Goal: Find specific page/section: Find specific page/section

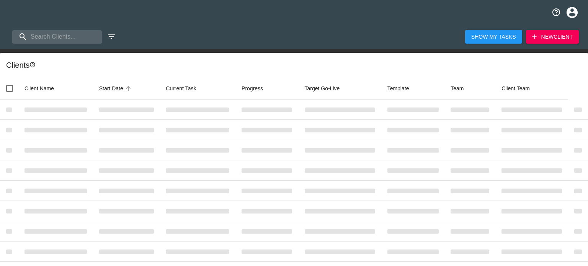
select select "10"
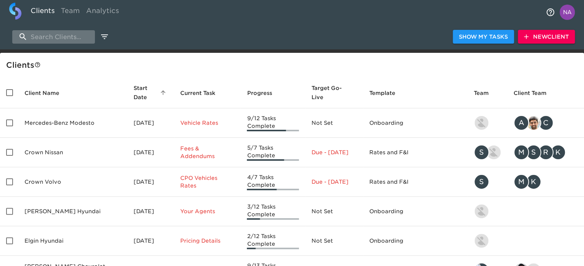
click at [48, 36] on input "search" at bounding box center [53, 36] width 83 height 13
type input "h"
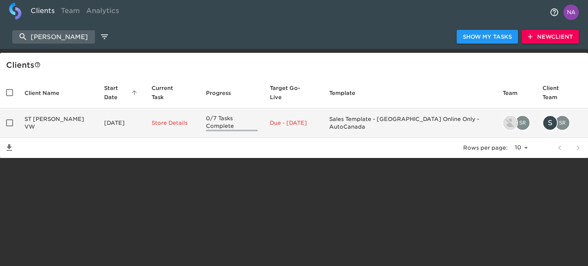
type input "[PERSON_NAME]"
click at [67, 116] on td "ST [PERSON_NAME] VW" at bounding box center [58, 122] width 80 height 29
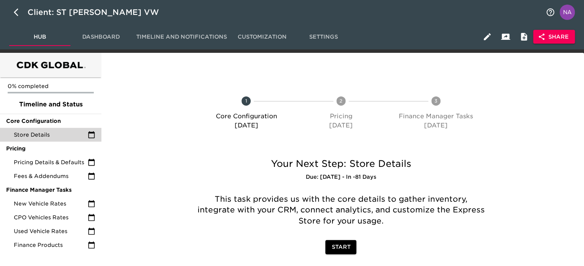
click at [44, 132] on span "Store Details" at bounding box center [51, 135] width 74 height 8
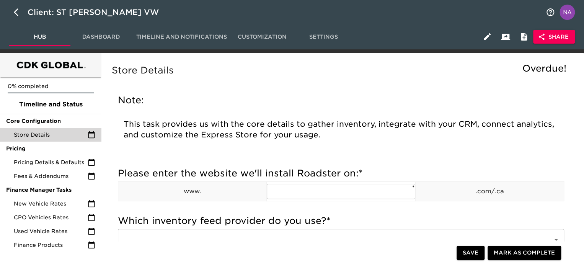
click at [561, 38] on span "Share" at bounding box center [553, 37] width 29 height 10
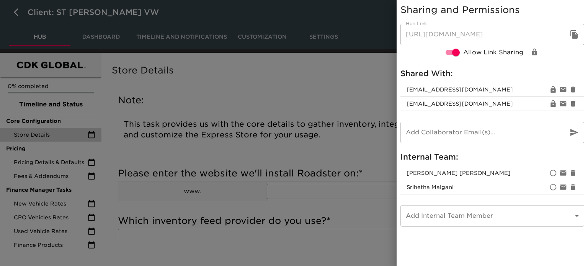
click at [320, 191] on div at bounding box center [294, 133] width 588 height 266
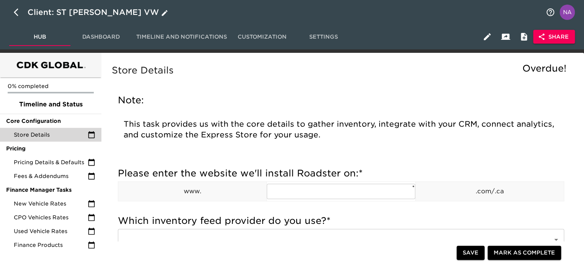
click at [14, 11] on icon "button" at bounding box center [18, 12] width 9 height 9
select select "10"
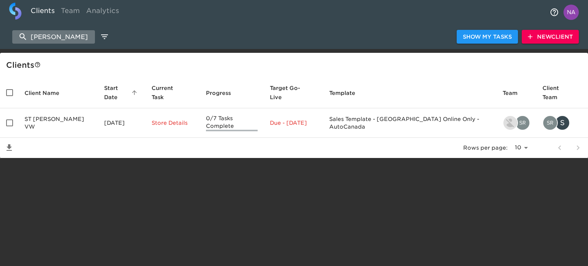
click at [64, 35] on input "[PERSON_NAME]" at bounding box center [53, 36] width 83 height 13
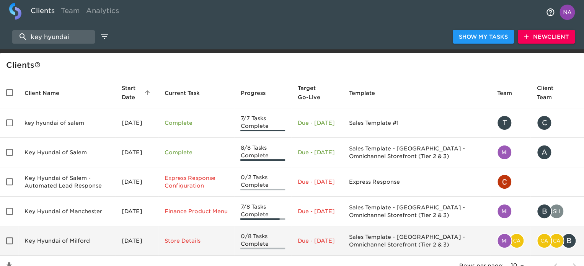
type input "key hyundai"
click at [74, 240] on td "Key Hyundai of Milford" at bounding box center [66, 240] width 97 height 29
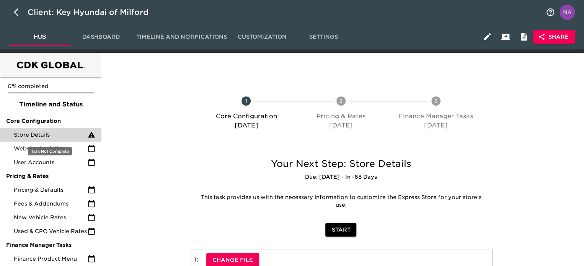
click at [39, 131] on span "Store Details" at bounding box center [51, 135] width 74 height 8
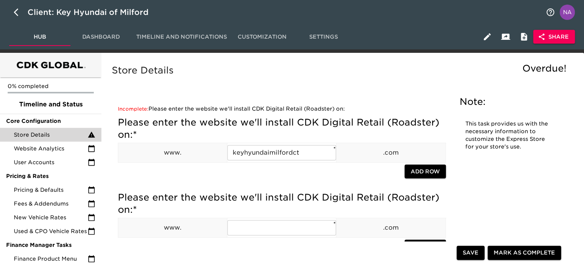
click at [572, 41] on button "Share" at bounding box center [554, 37] width 42 height 14
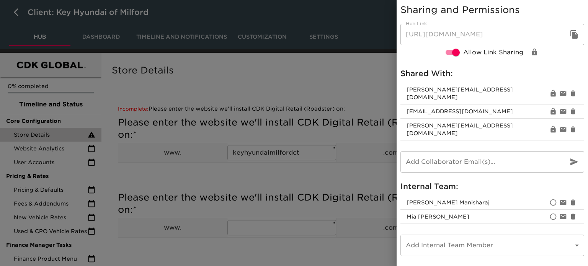
click at [314, 175] on div at bounding box center [294, 133] width 588 height 266
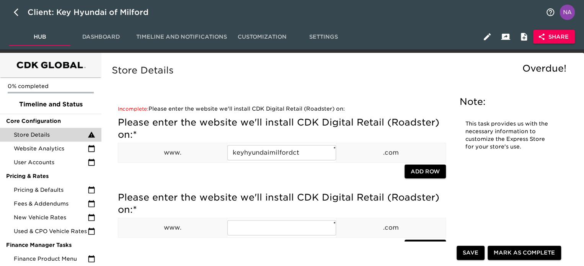
click at [241, 88] on div "Store Details Overdue!" at bounding box center [341, 76] width 462 height 27
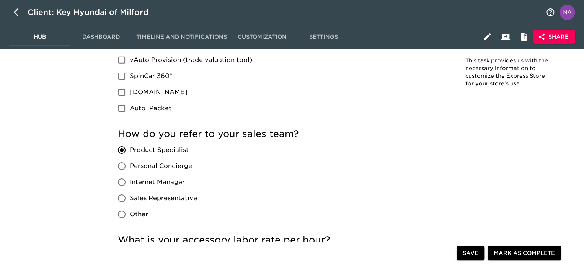
scroll to position [1540, 0]
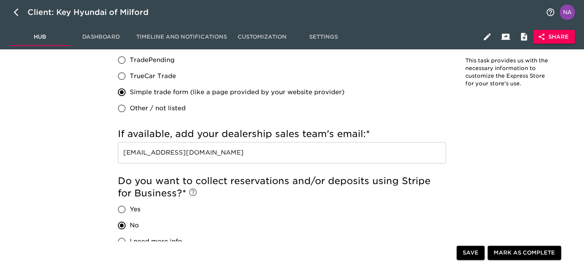
click at [220, 144] on input "[EMAIL_ADDRESS][DOMAIN_NAME]" at bounding box center [282, 152] width 328 height 21
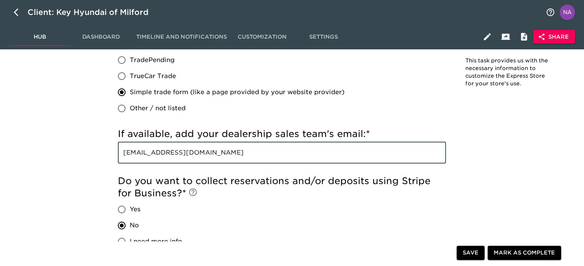
click at [220, 144] on input "[EMAIL_ADDRESS][DOMAIN_NAME]" at bounding box center [282, 152] width 328 height 21
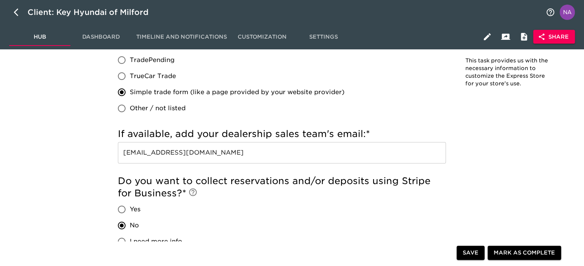
scroll to position [549, 0]
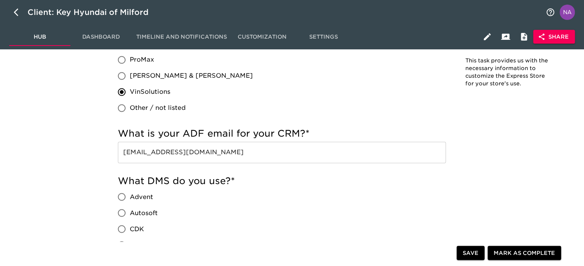
click at [311, 145] on input "[EMAIL_ADDRESS][DOMAIN_NAME]" at bounding box center [282, 152] width 328 height 21
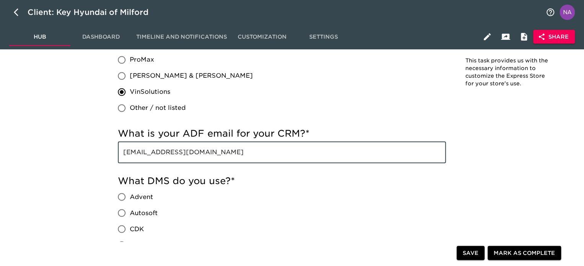
click at [311, 145] on input "[EMAIL_ADDRESS][DOMAIN_NAME]" at bounding box center [282, 152] width 328 height 21
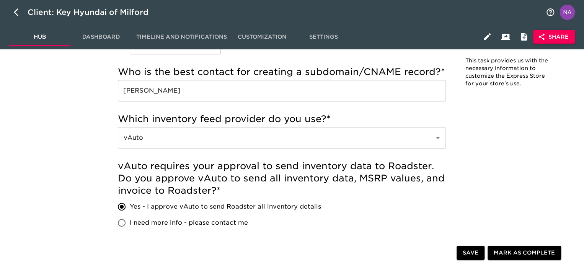
scroll to position [0, 0]
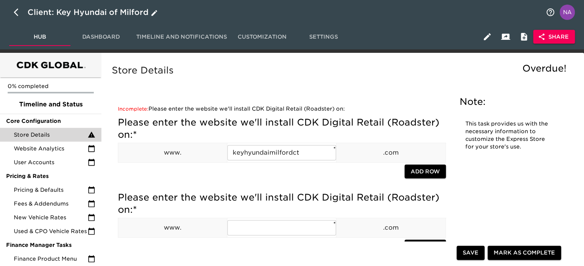
click at [18, 12] on icon "button" at bounding box center [18, 12] width 9 height 9
select select "10"
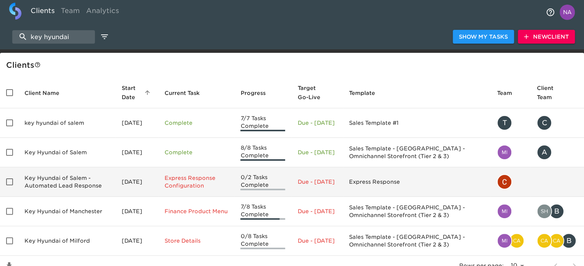
scroll to position [34, 0]
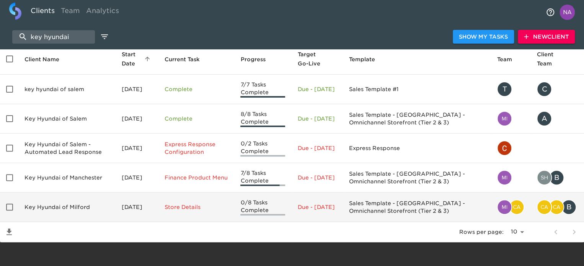
click at [94, 206] on td "Key Hyundai of Milford" at bounding box center [66, 207] width 97 height 29
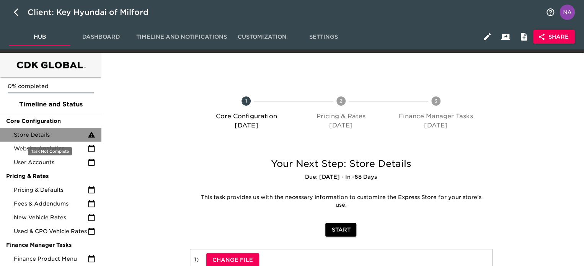
click at [59, 134] on span "Store Details" at bounding box center [51, 135] width 74 height 8
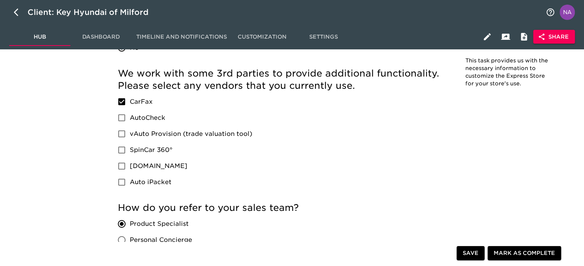
scroll to position [285, 0]
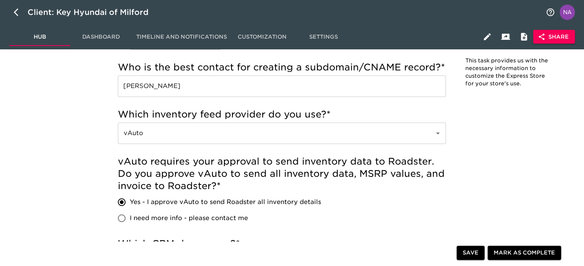
click at [543, 24] on div "Client: Key Hyundai of [GEOGRAPHIC_DATA]" at bounding box center [292, 12] width 584 height 25
click at [552, 35] on span "Share" at bounding box center [553, 37] width 29 height 10
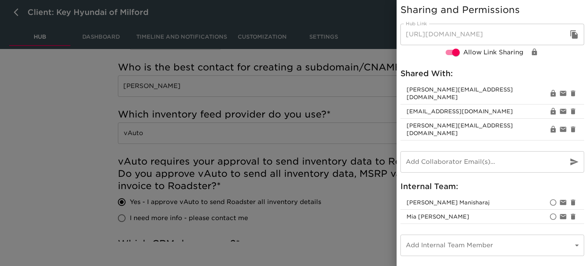
click at [54, 147] on div at bounding box center [294, 133] width 588 height 266
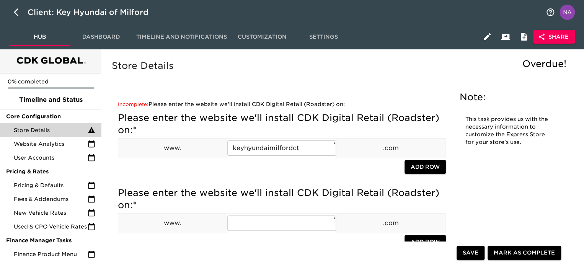
scroll to position [0, 0]
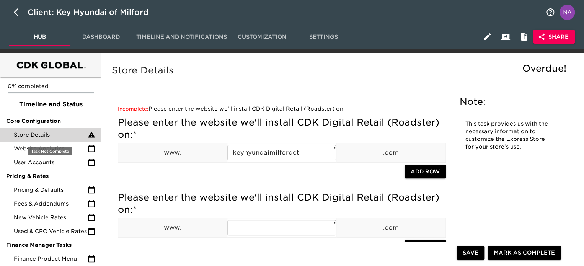
click at [46, 137] on span "Store Details" at bounding box center [51, 135] width 74 height 8
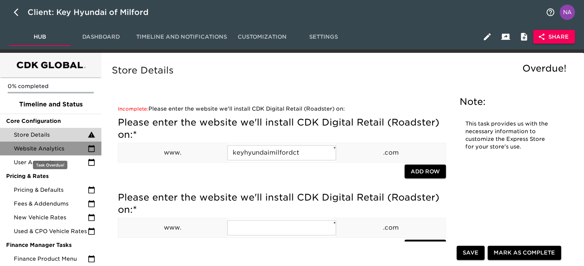
click at [51, 151] on span "Website Analytics" at bounding box center [51, 149] width 74 height 8
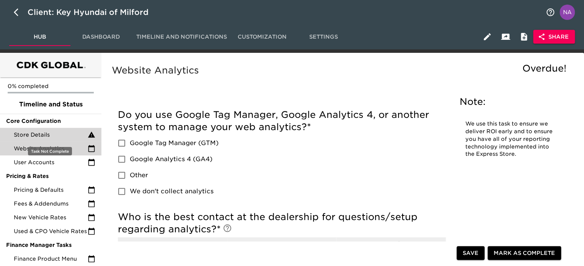
click at [41, 136] on span "Store Details" at bounding box center [51, 135] width 74 height 8
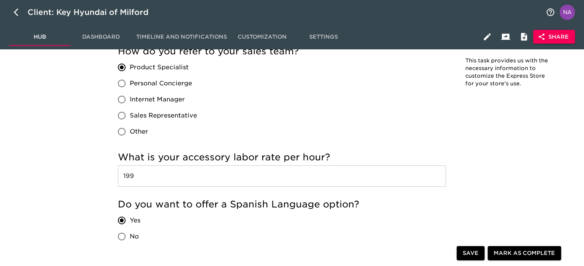
scroll to position [1302, 0]
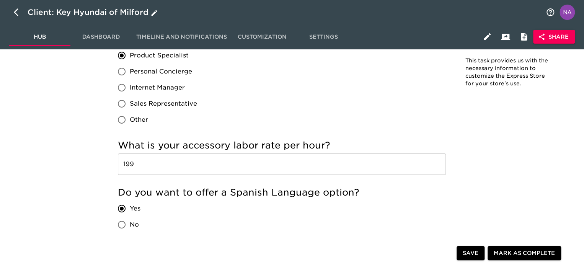
click at [20, 13] on icon "button" at bounding box center [18, 12] width 9 height 9
select select "10"
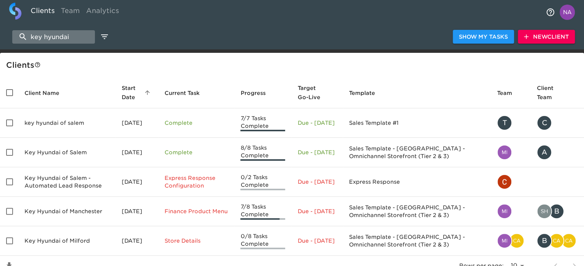
click at [56, 33] on input "key hyundai" at bounding box center [53, 36] width 83 height 13
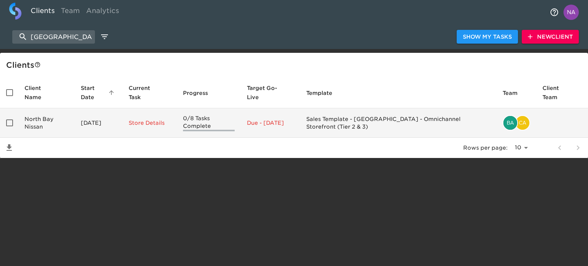
type input "[GEOGRAPHIC_DATA] ni"
click at [73, 115] on td "North Bay Nissan" at bounding box center [46, 122] width 56 height 29
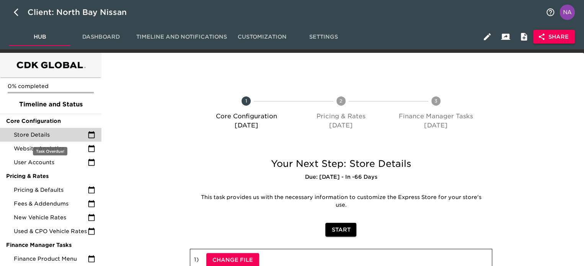
click at [53, 139] on div "Store Details" at bounding box center [50, 135] width 101 height 14
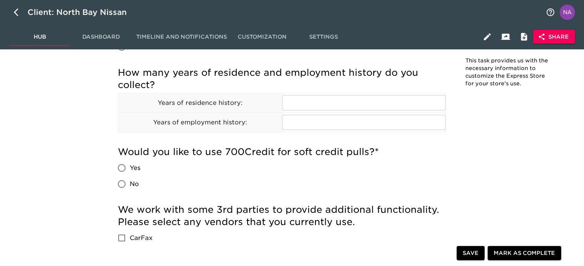
scroll to position [1110, 0]
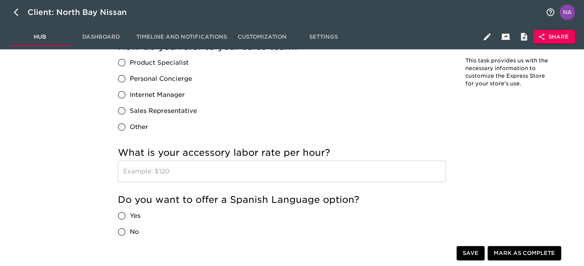
click at [547, 37] on span "Share" at bounding box center [553, 37] width 29 height 10
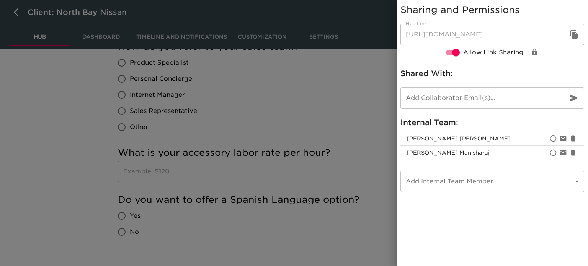
click at [323, 125] on div at bounding box center [294, 133] width 588 height 266
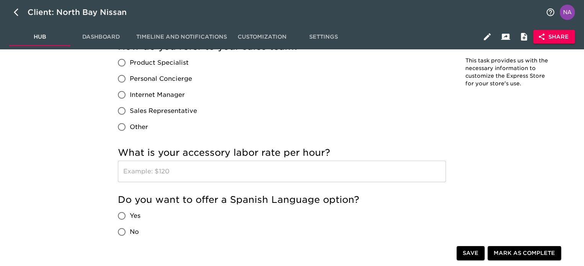
scroll to position [804, 0]
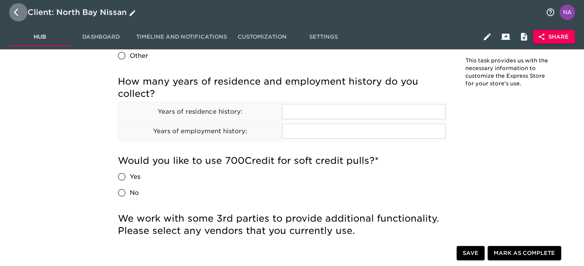
click at [16, 12] on icon "button" at bounding box center [18, 12] width 9 height 9
select select "10"
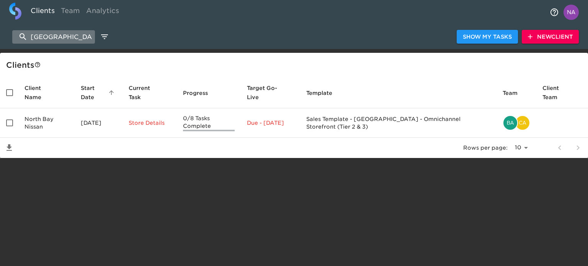
click at [53, 38] on input "[GEOGRAPHIC_DATA] ni" at bounding box center [53, 36] width 83 height 13
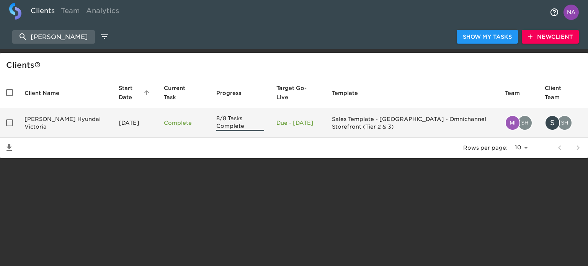
type input "[PERSON_NAME]"
click at [58, 124] on td "[PERSON_NAME] Hyundai Victoria" at bounding box center [65, 122] width 94 height 29
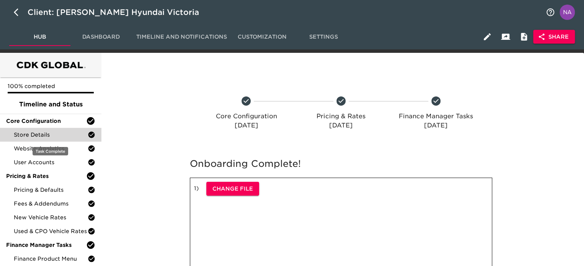
click at [35, 132] on span "Store Details" at bounding box center [51, 135] width 74 height 8
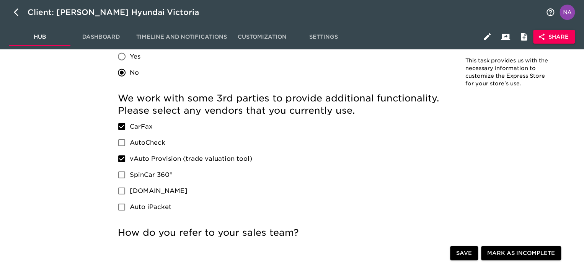
scroll to position [1135, 0]
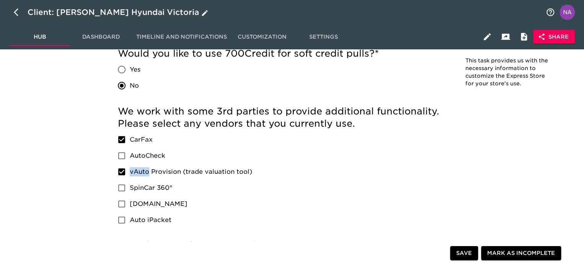
click at [17, 10] on icon "button" at bounding box center [18, 12] width 9 height 9
select select "10"
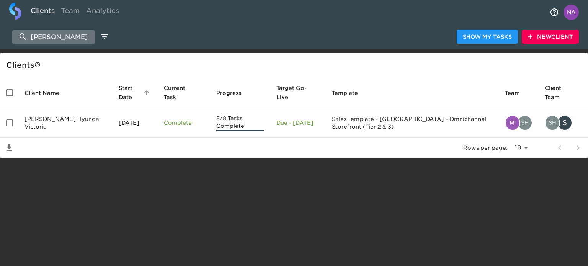
click at [46, 36] on input "[PERSON_NAME]" at bounding box center [53, 36] width 83 height 13
paste input "[PERSON_NAME] Hyundai of Homosassa"
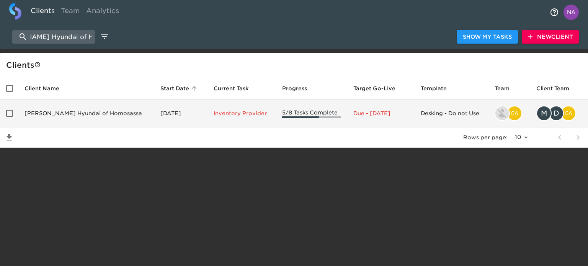
type input "[PERSON_NAME] Hyundai of Homosassa"
click at [78, 108] on td "[PERSON_NAME] Hyundai of Homosassa" at bounding box center [86, 114] width 136 height 28
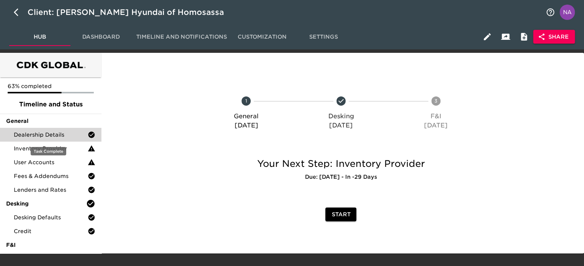
click at [44, 132] on span "Dealership Details" at bounding box center [51, 135] width 74 height 8
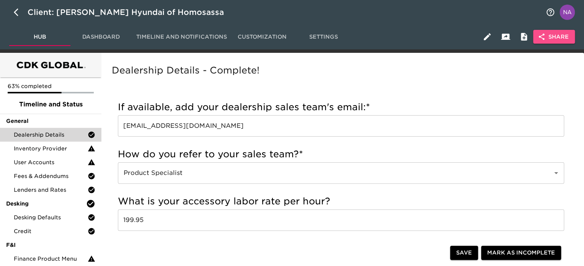
click at [550, 38] on span "Share" at bounding box center [553, 37] width 29 height 10
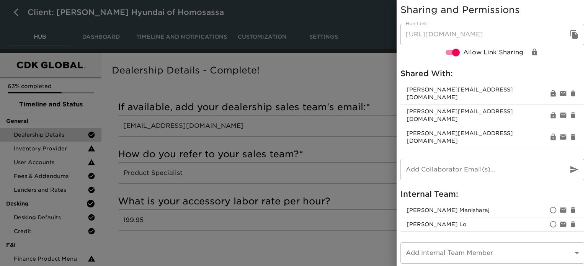
click at [344, 109] on div at bounding box center [294, 133] width 588 height 266
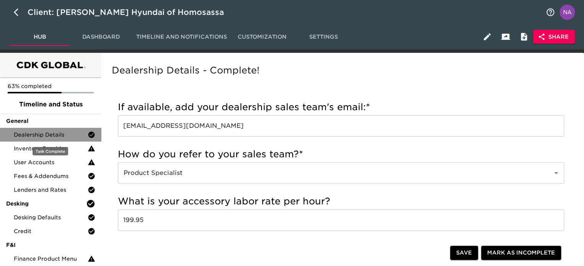
click at [60, 137] on span "Dealership Details" at bounding box center [51, 135] width 74 height 8
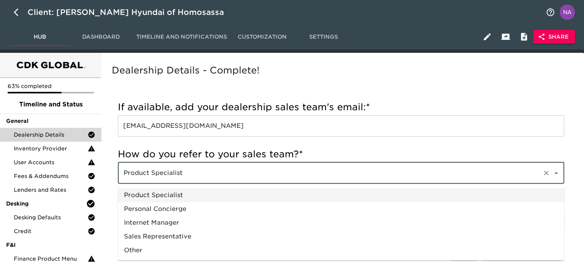
drag, startPoint x: 203, startPoint y: 173, endPoint x: 120, endPoint y: 177, distance: 82.4
click at [120, 177] on div "Product Specialist ​" at bounding box center [341, 172] width 446 height 21
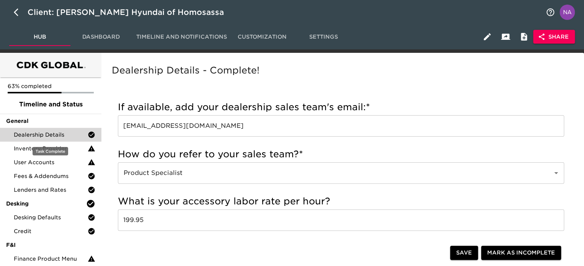
click at [59, 134] on span "Dealership Details" at bounding box center [51, 135] width 74 height 8
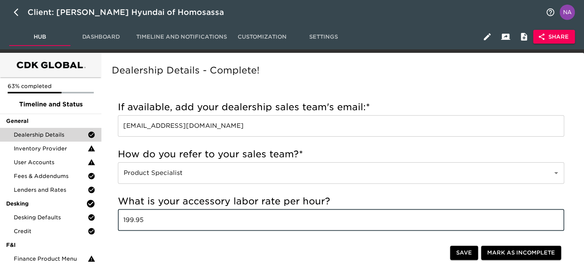
drag, startPoint x: 141, startPoint y: 222, endPoint x: 107, endPoint y: 220, distance: 34.1
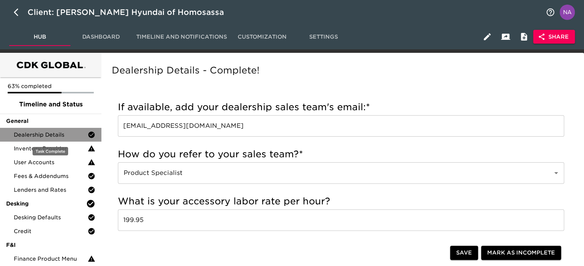
click at [44, 133] on span "Dealership Details" at bounding box center [51, 135] width 74 height 8
